Goal: Transaction & Acquisition: Obtain resource

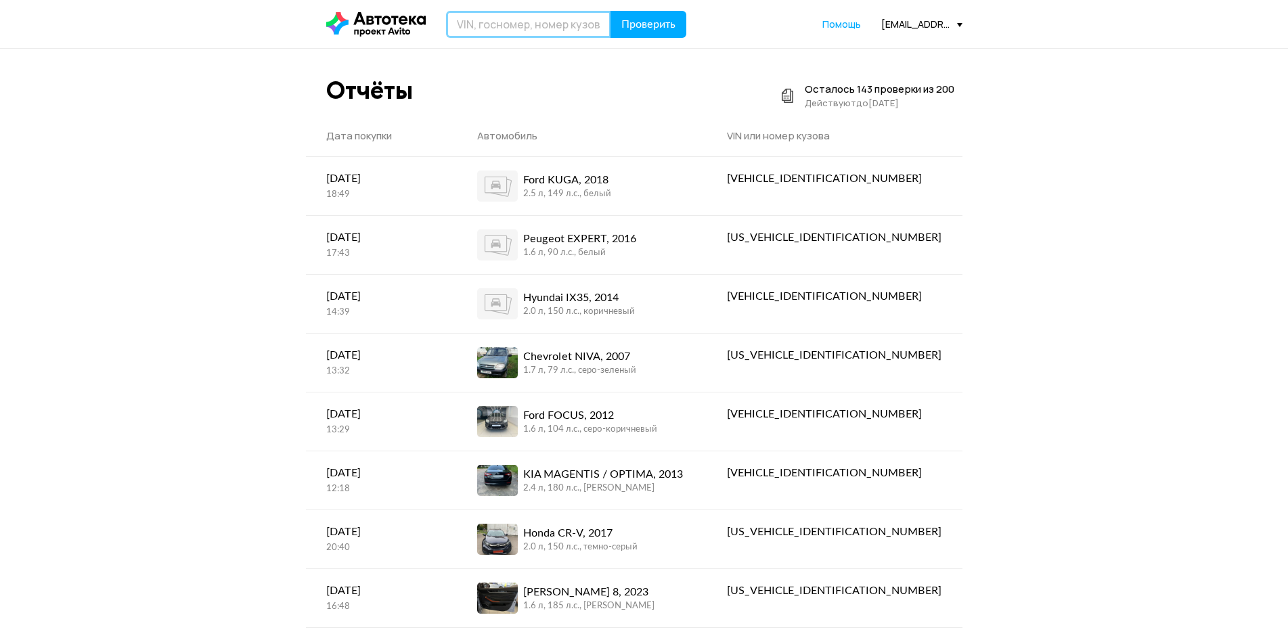
click at [534, 26] on input "text" at bounding box center [528, 24] width 165 height 27
paste input "М627ТК 6"
type input "М627ТК 6"
click at [647, 24] on span "Проверить" at bounding box center [648, 24] width 54 height 11
click at [478, 22] on input "text" at bounding box center [528, 24] width 165 height 27
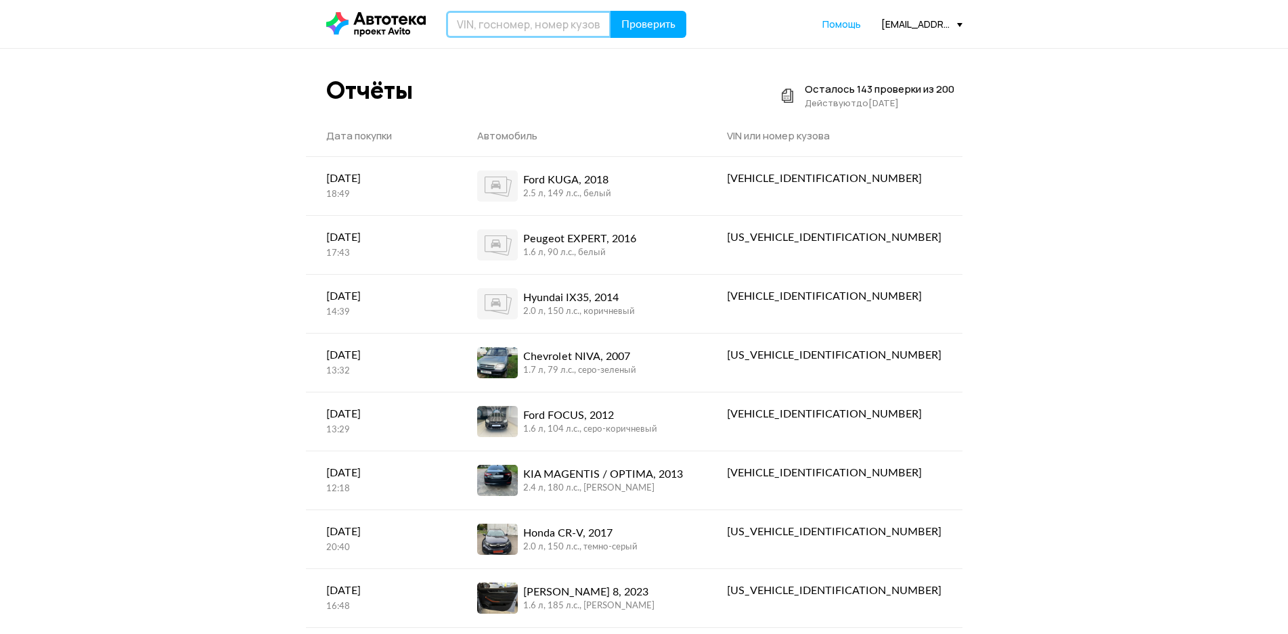
paste input "М627ТК 6"
click at [504, 28] on input "М627ТК 6" at bounding box center [528, 24] width 165 height 27
click at [509, 28] on input "М627ТК6" at bounding box center [528, 24] width 165 height 27
type input "М627ТК67"
click at [622, 12] on button "Проверить" at bounding box center [648, 24] width 76 height 27
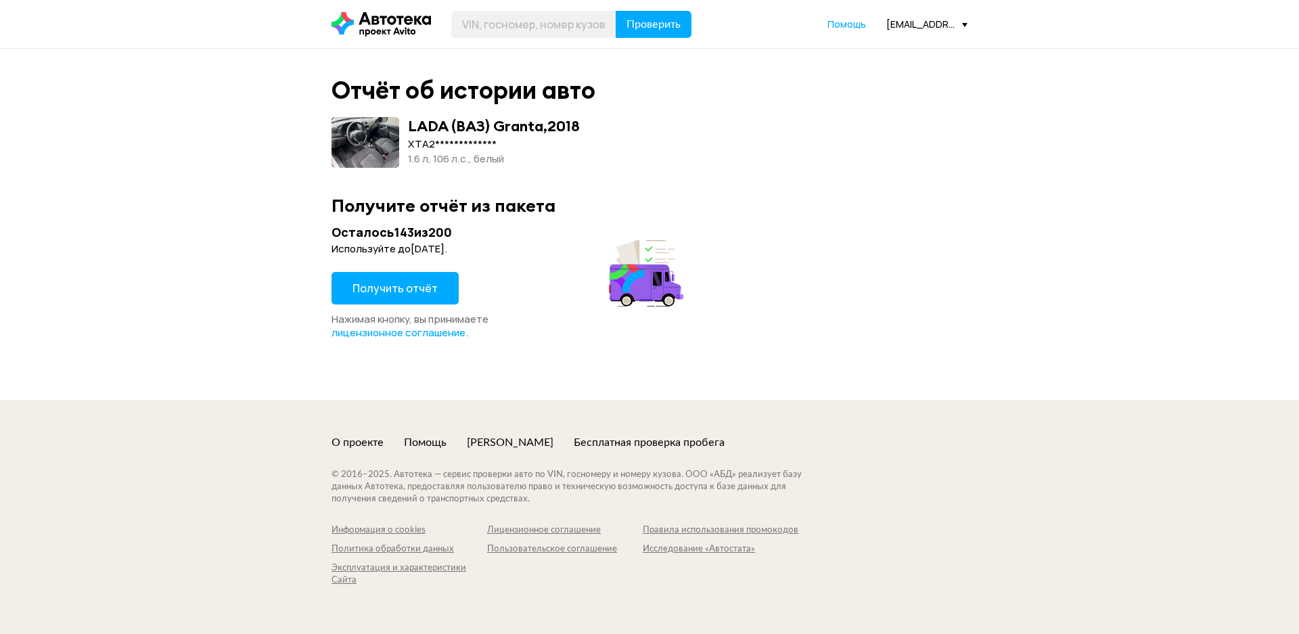
click at [421, 287] on span "Получить отчёт" at bounding box center [394, 288] width 85 height 15
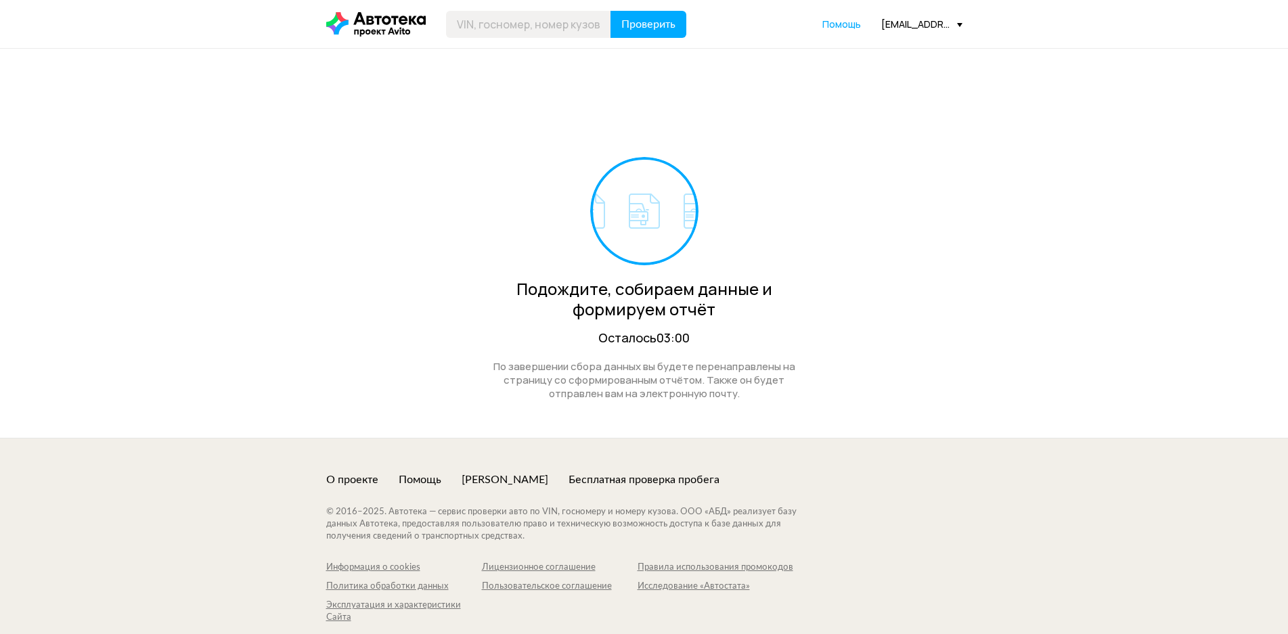
click at [920, 30] on div "[EMAIL_ADDRESS][DOMAIN_NAME]" at bounding box center [921, 24] width 81 height 13
click at [882, 58] on link "Отчёты" at bounding box center [894, 48] width 136 height 35
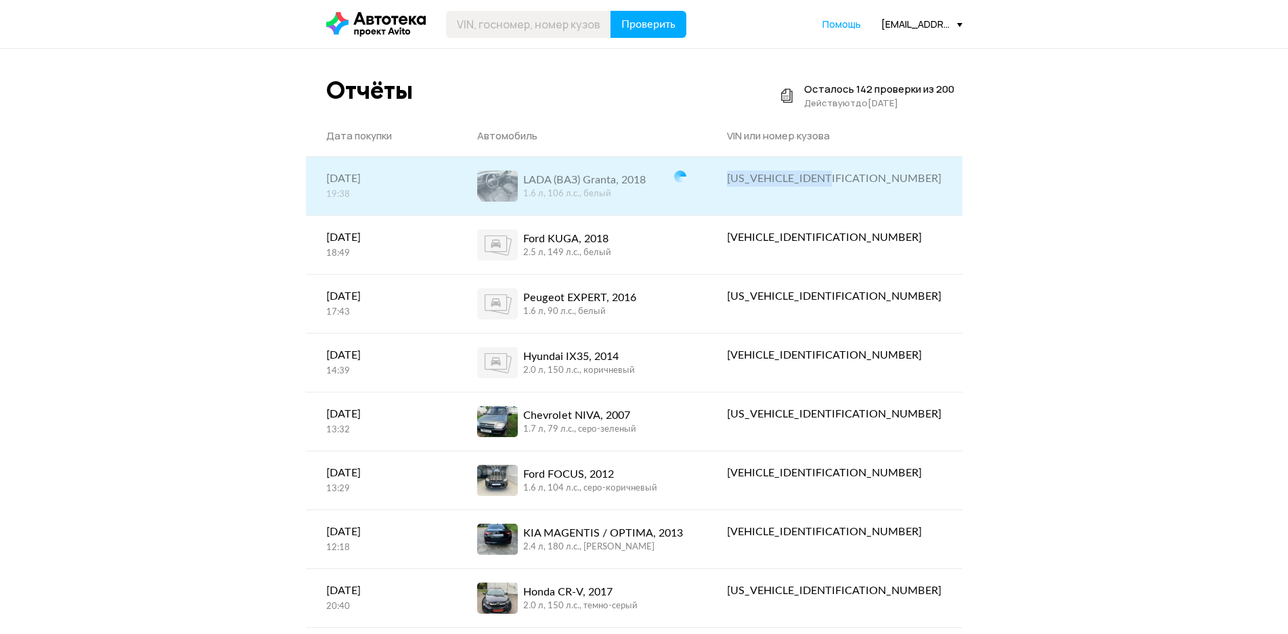
drag, startPoint x: 832, startPoint y: 185, endPoint x: 925, endPoint y: 193, distance: 93.1
click at [925, 193] on div "[US_VEHICLE_IDENTIFICATION_NUMBER]" at bounding box center [833, 178] width 255 height 43
copy div "[US_VEHICLE_IDENTIFICATION_NUMBER]"
click at [601, 200] on div "1.6 л, 106 л.c., белый" at bounding box center [584, 194] width 122 height 12
click at [664, 185] on div "LADA (ВАЗ) Granta, 2018 1.6 л, 106 л.c., белый" at bounding box center [570, 185] width 187 height 31
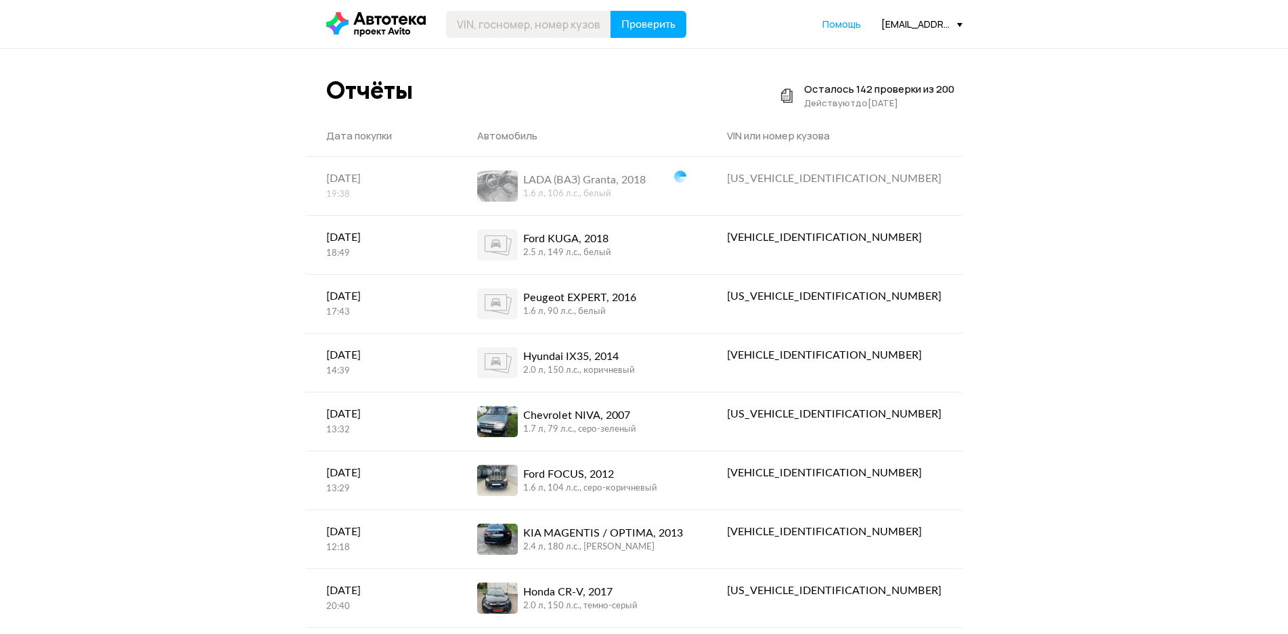
click at [935, 24] on div "[EMAIL_ADDRESS][DOMAIN_NAME]" at bounding box center [921, 24] width 81 height 13
click at [929, 48] on link "Отчёты" at bounding box center [894, 48] width 136 height 35
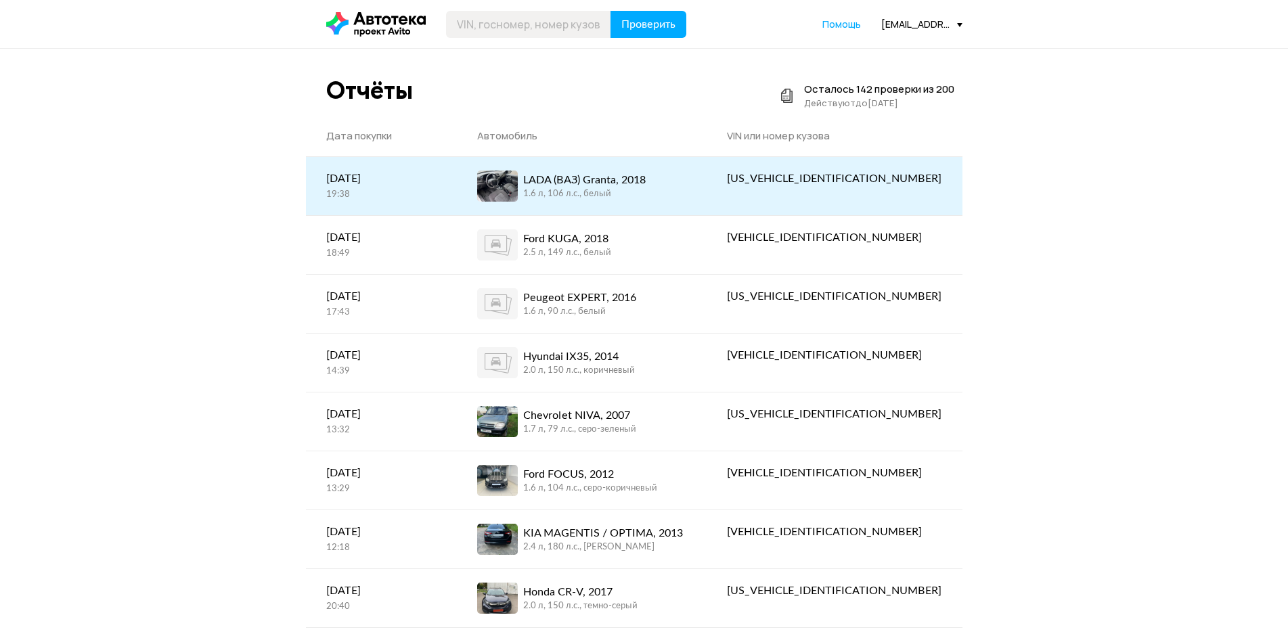
click at [687, 196] on div "LADA (ВАЗ) Granta, 2018 1.6 л, 106 л.c., белый" at bounding box center [582, 185] width 210 height 31
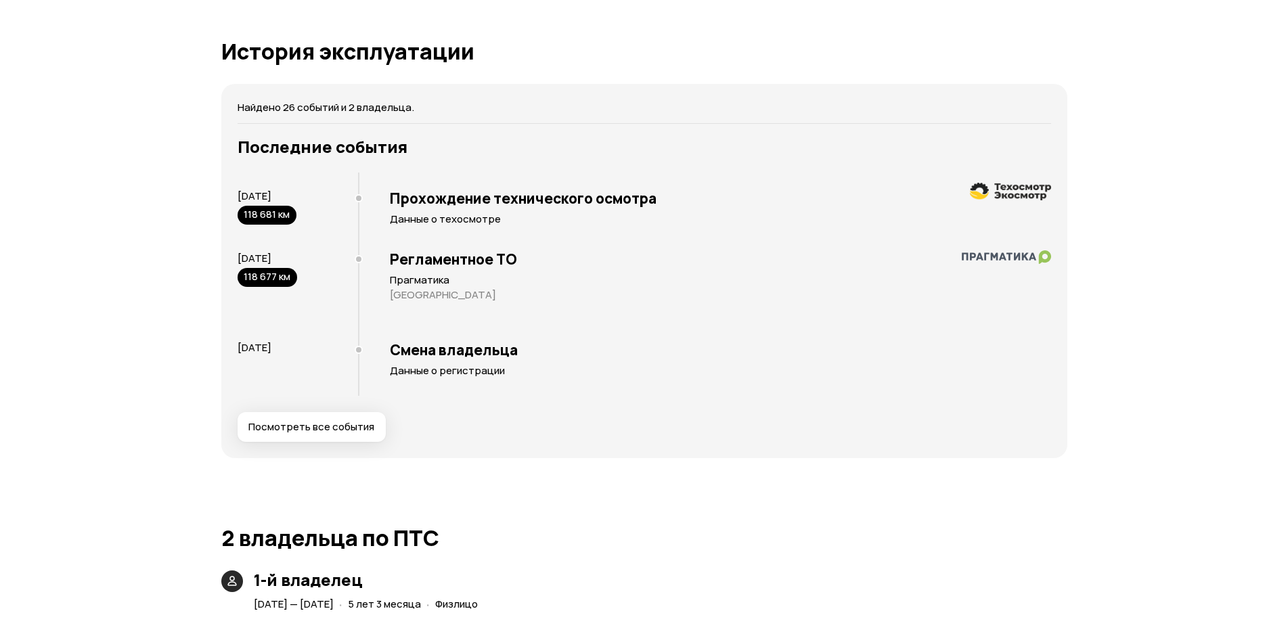
scroll to position [2298, 0]
